Goal: Find specific page/section

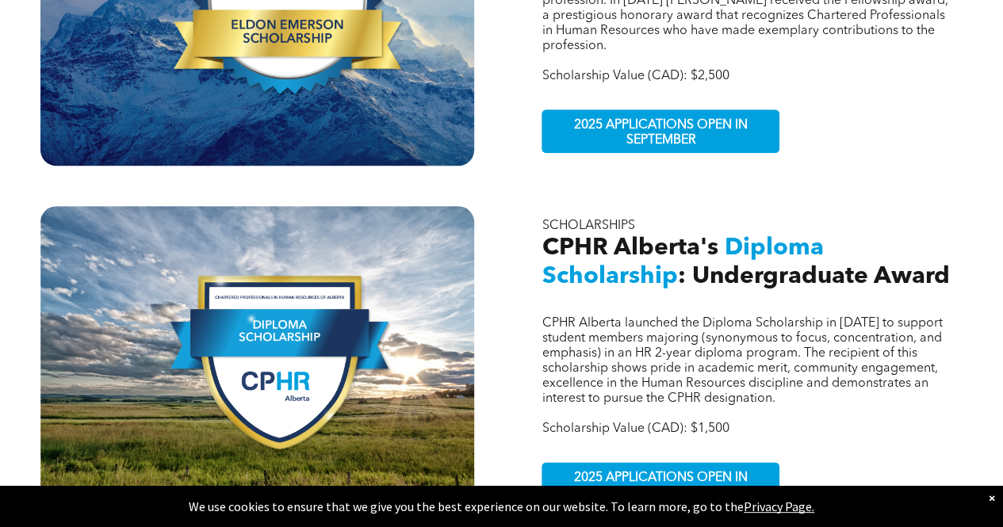
scroll to position [702, 0]
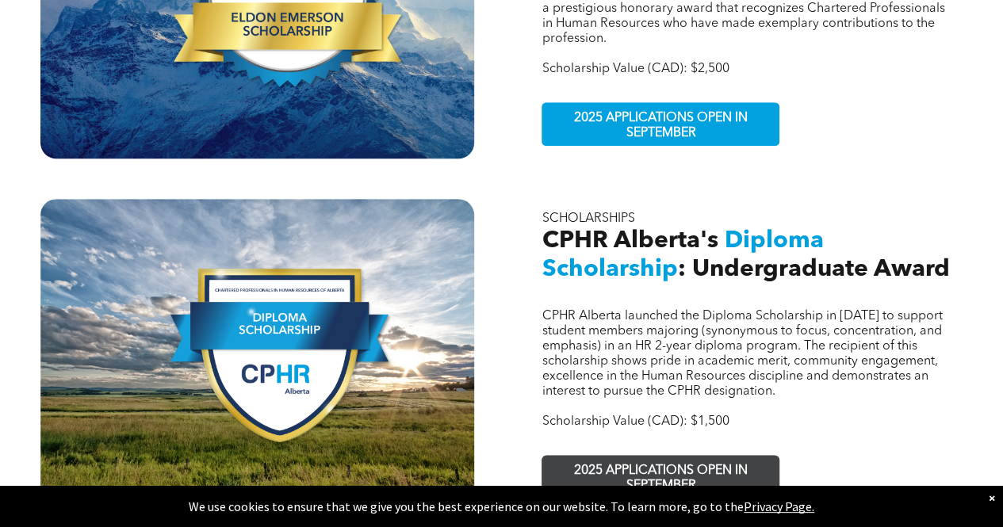
click at [624, 456] on span "2025 APPLICATIONS OPEN IN SEPTEMBER" at bounding box center [661, 479] width 232 height 46
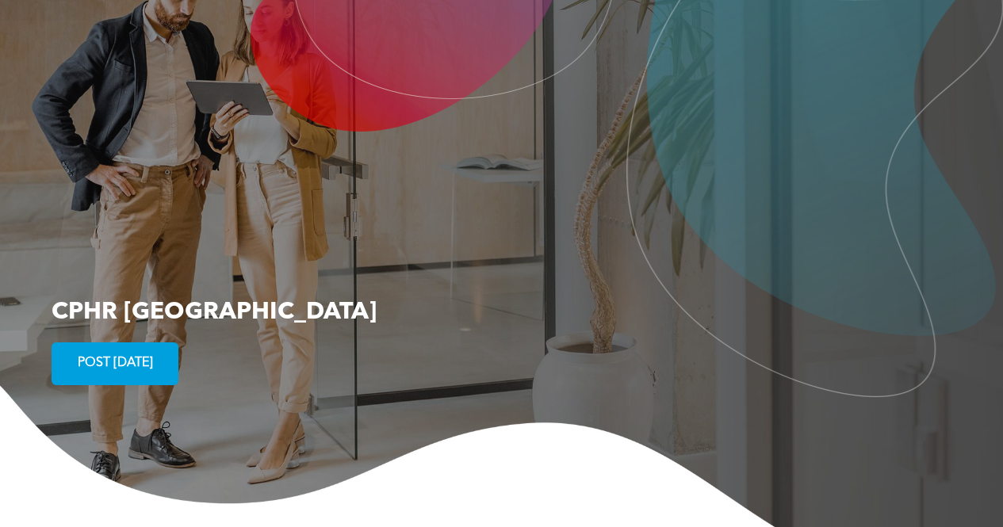
scroll to position [2727, 0]
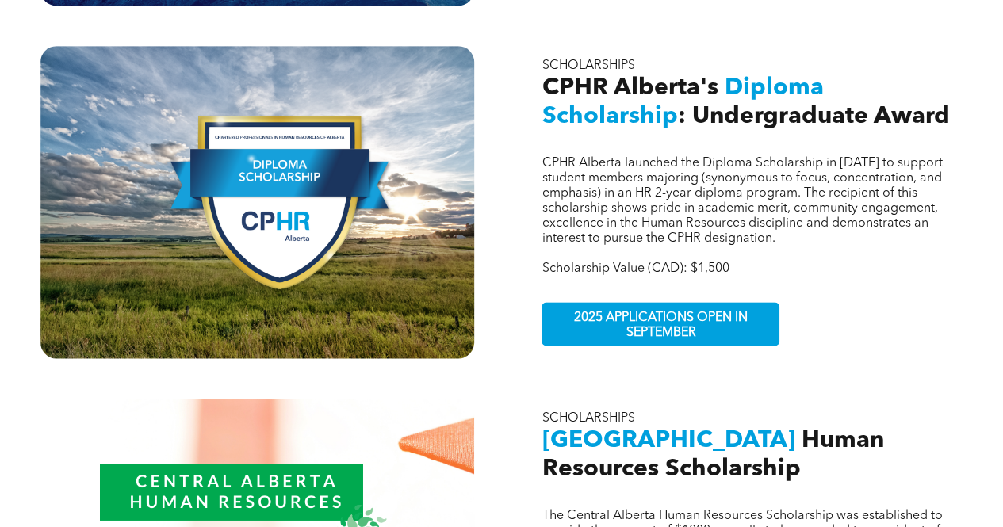
scroll to position [1147, 0]
